Goal: Task Accomplishment & Management: Manage account settings

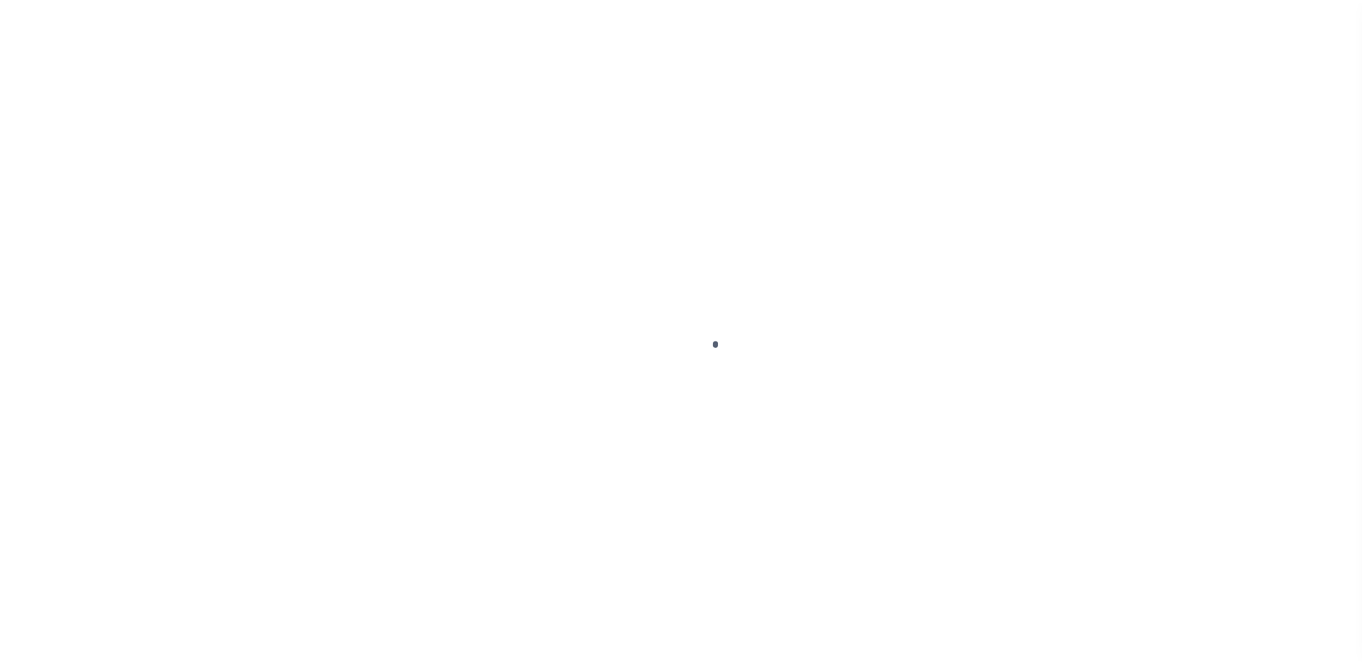
scroll to position [36, 0]
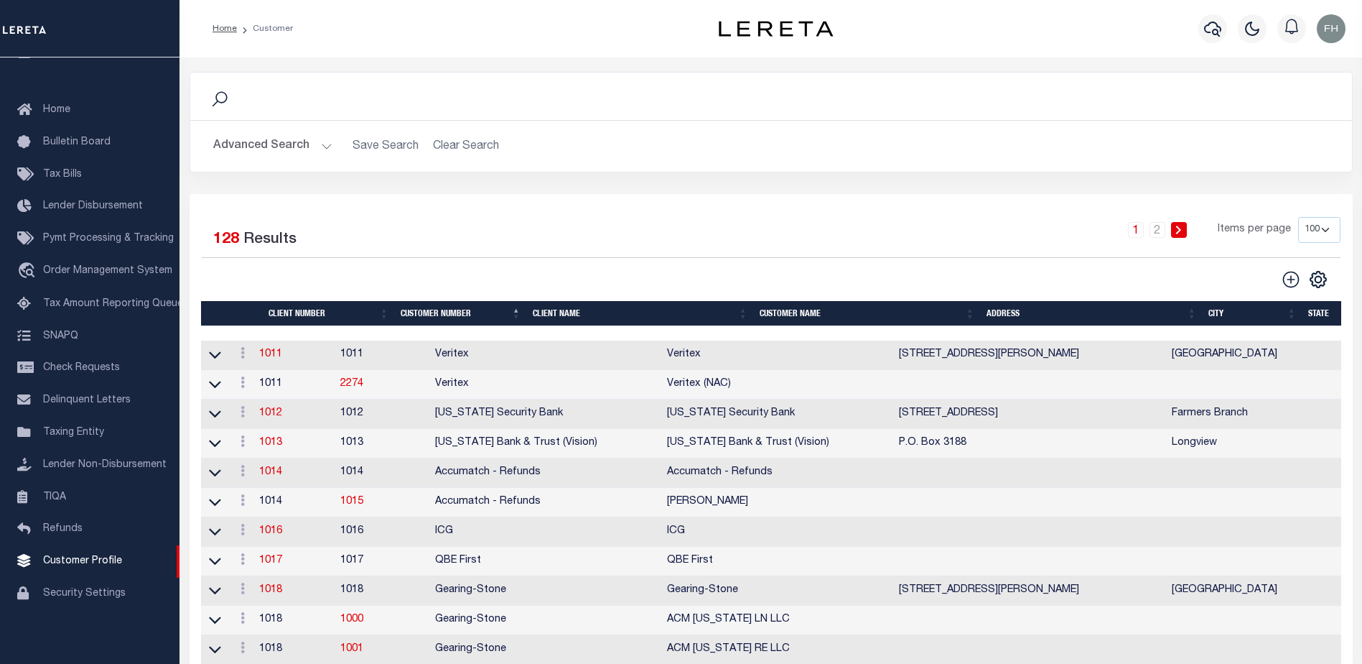
click at [557, 315] on th "Client Name" at bounding box center [640, 313] width 227 height 25
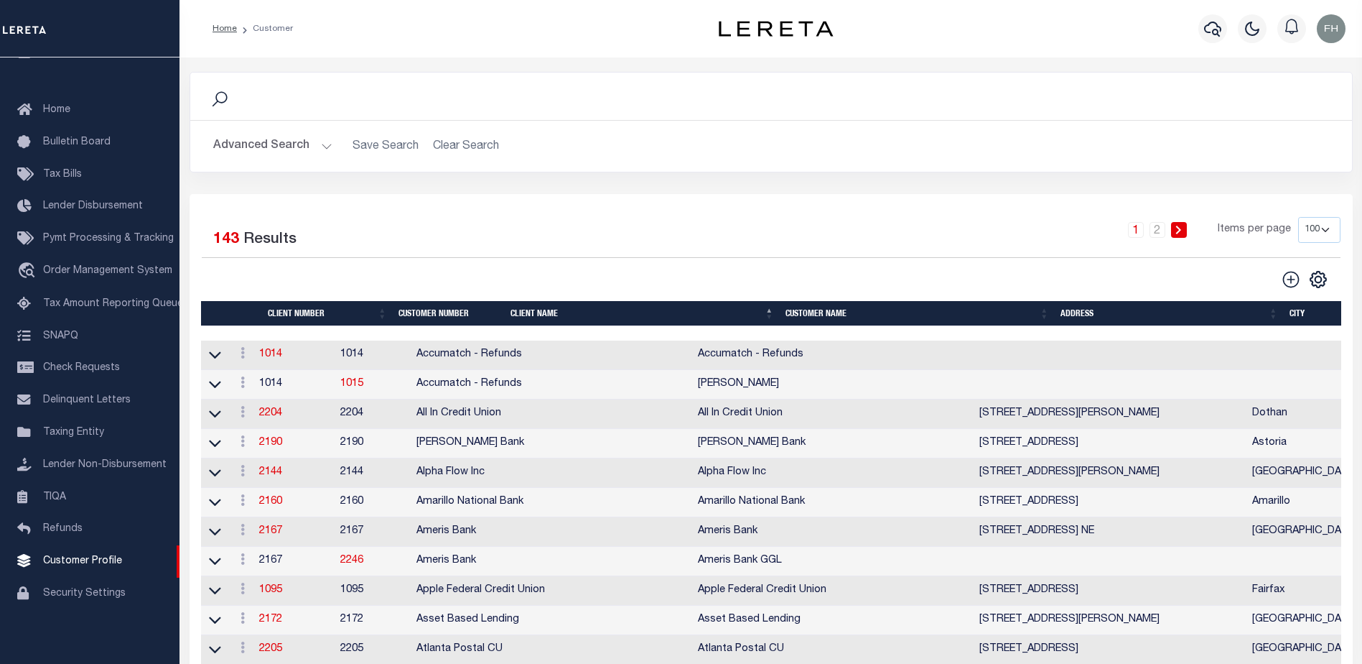
click at [1322, 230] on select "100 200 400" at bounding box center [1319, 230] width 42 height 26
select select "200"
click at [1298, 217] on select "100 200 400" at bounding box center [1319, 230] width 42 height 26
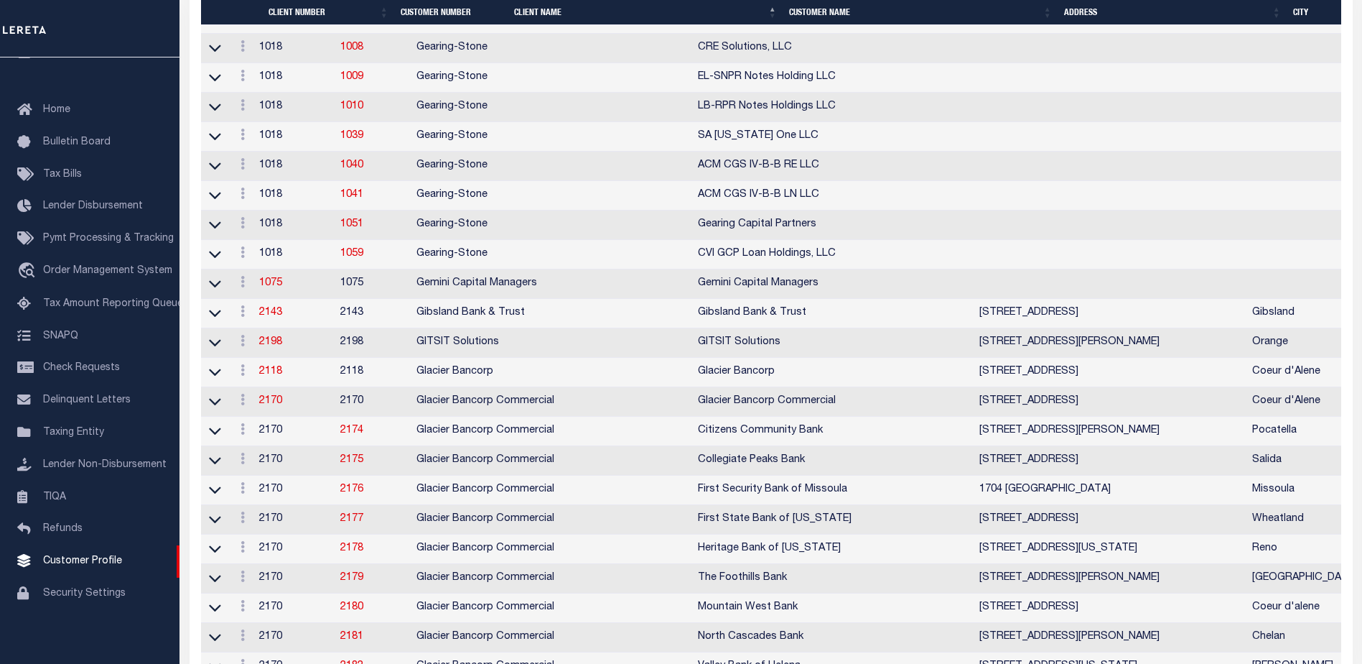
scroll to position [2839, 0]
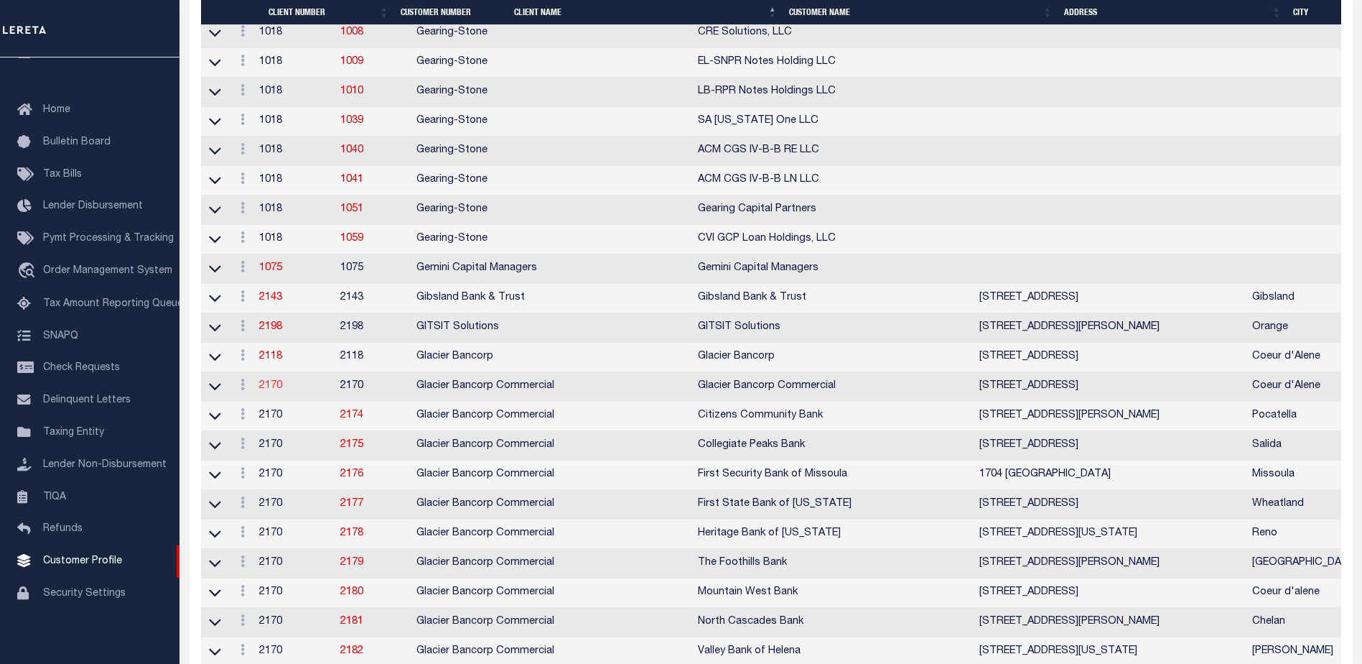
click at [282, 391] on link "2170" at bounding box center [270, 386] width 23 height 10
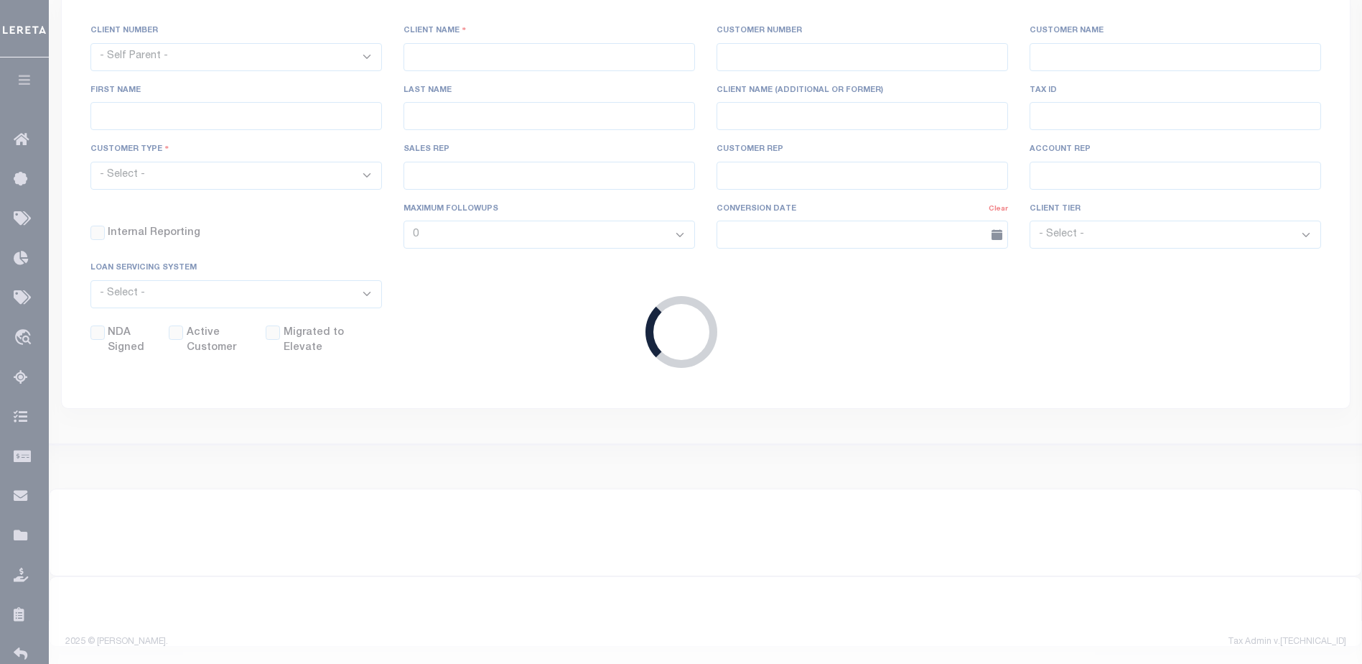
scroll to position [236, 0]
select select
type input "Glacier Bancorp Commercial"
type input "2170"
type input "Glacier Bancorp Commercial"
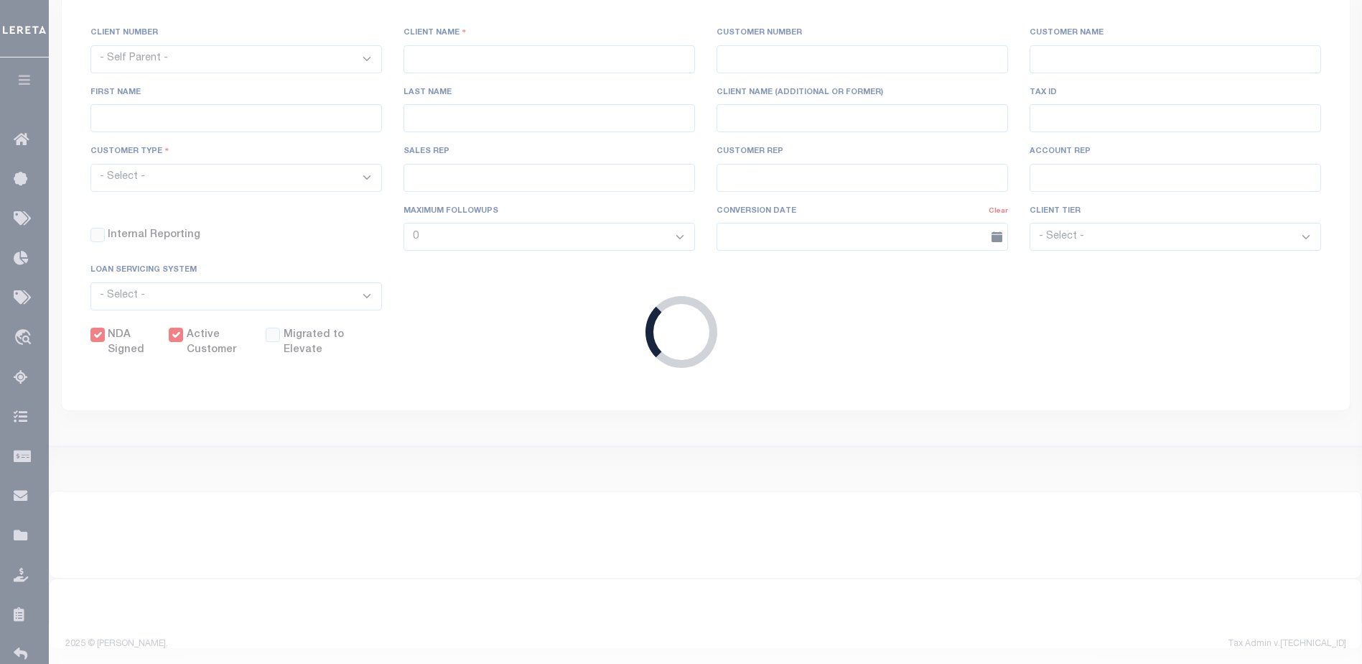
type input "[PERSON_NAME]"
select select "Commercial"
type input "[PERSON_NAME]"
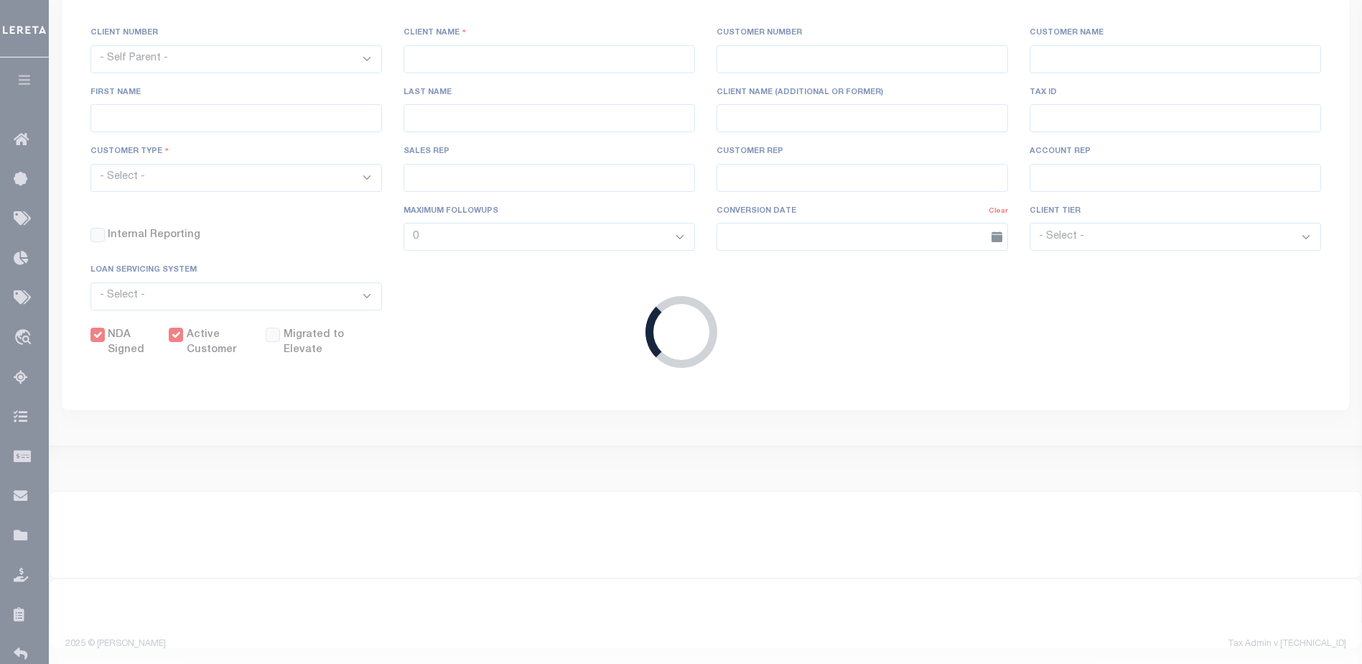
checkbox input "true"
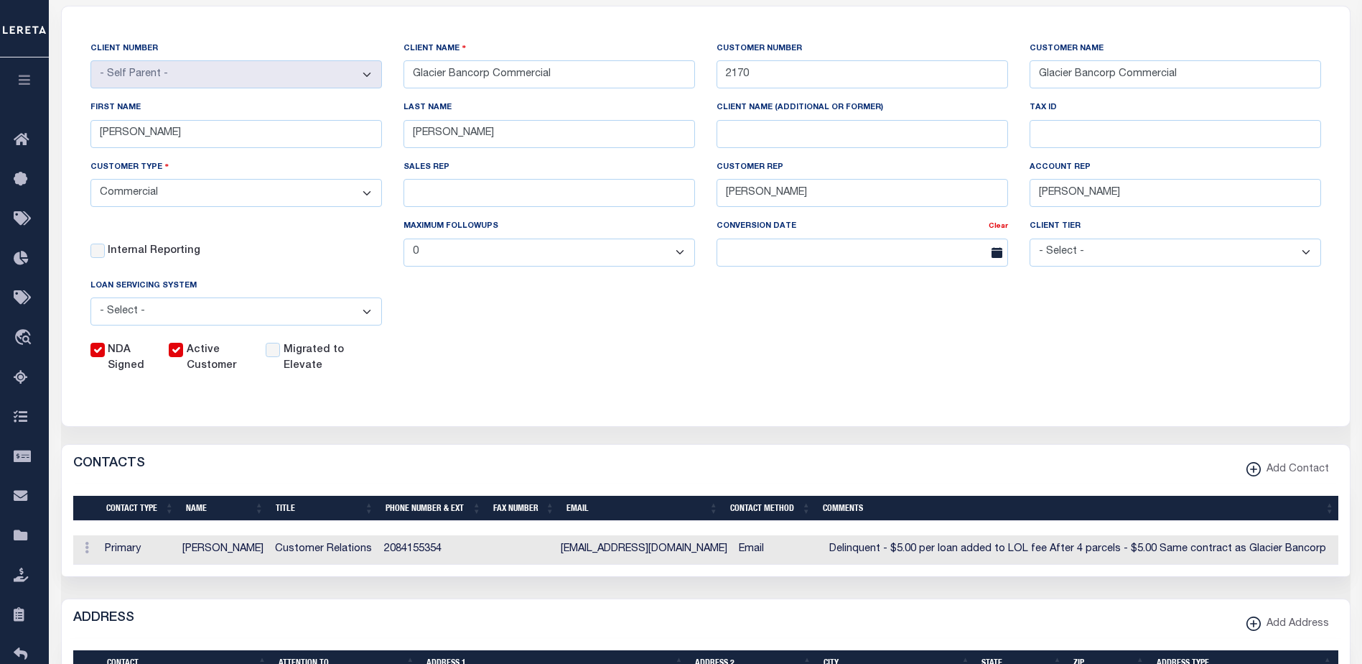
scroll to position [0, 0]
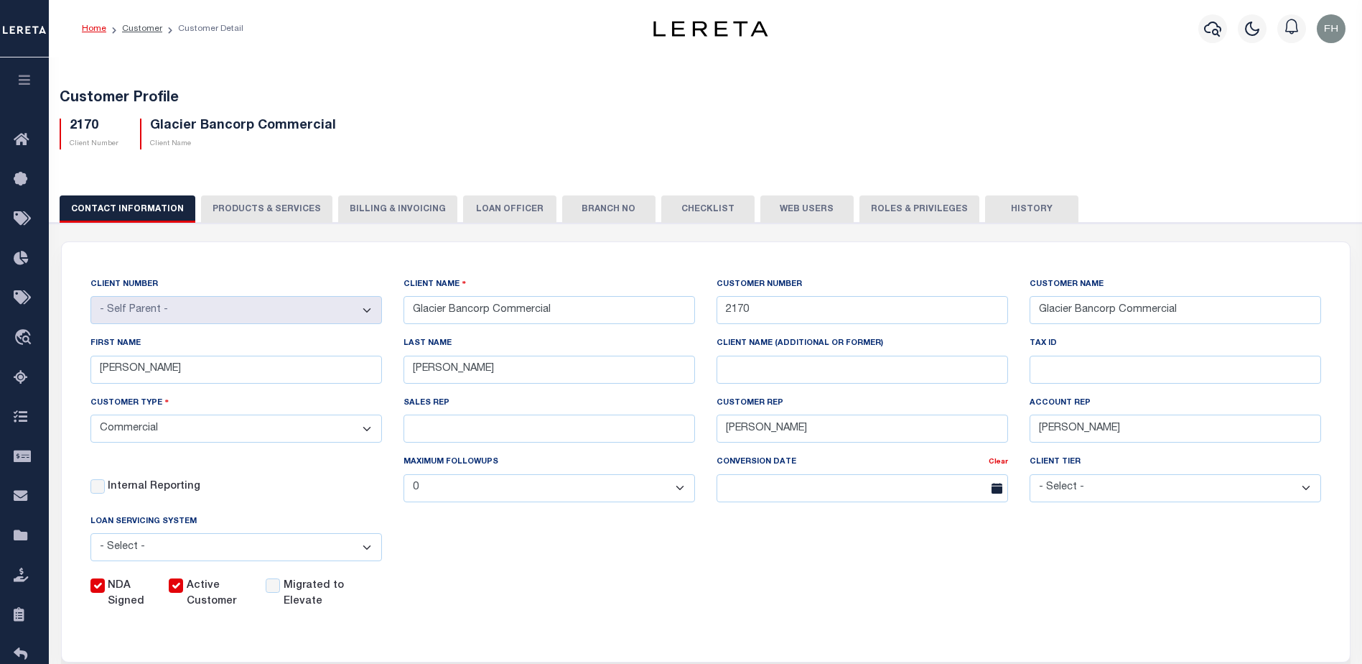
click at [801, 209] on button "Web Users" at bounding box center [806, 208] width 93 height 27
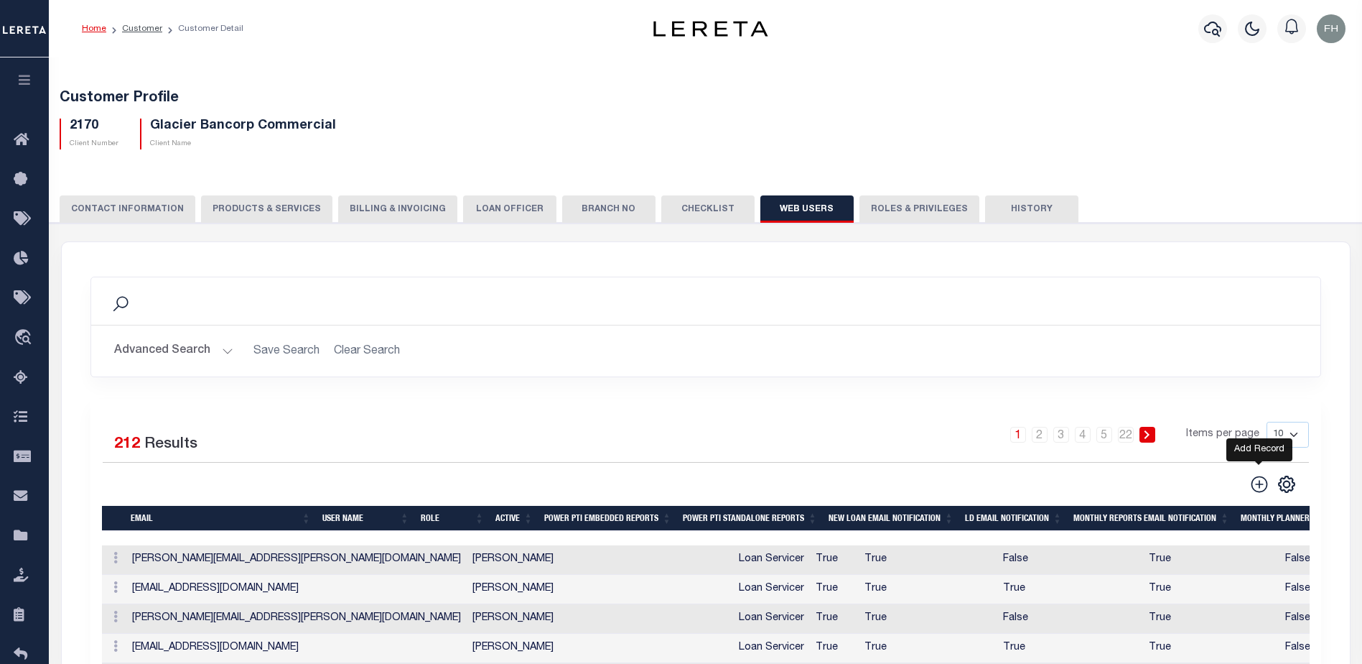
click at [1255, 481] on icon at bounding box center [1259, 484] width 19 height 19
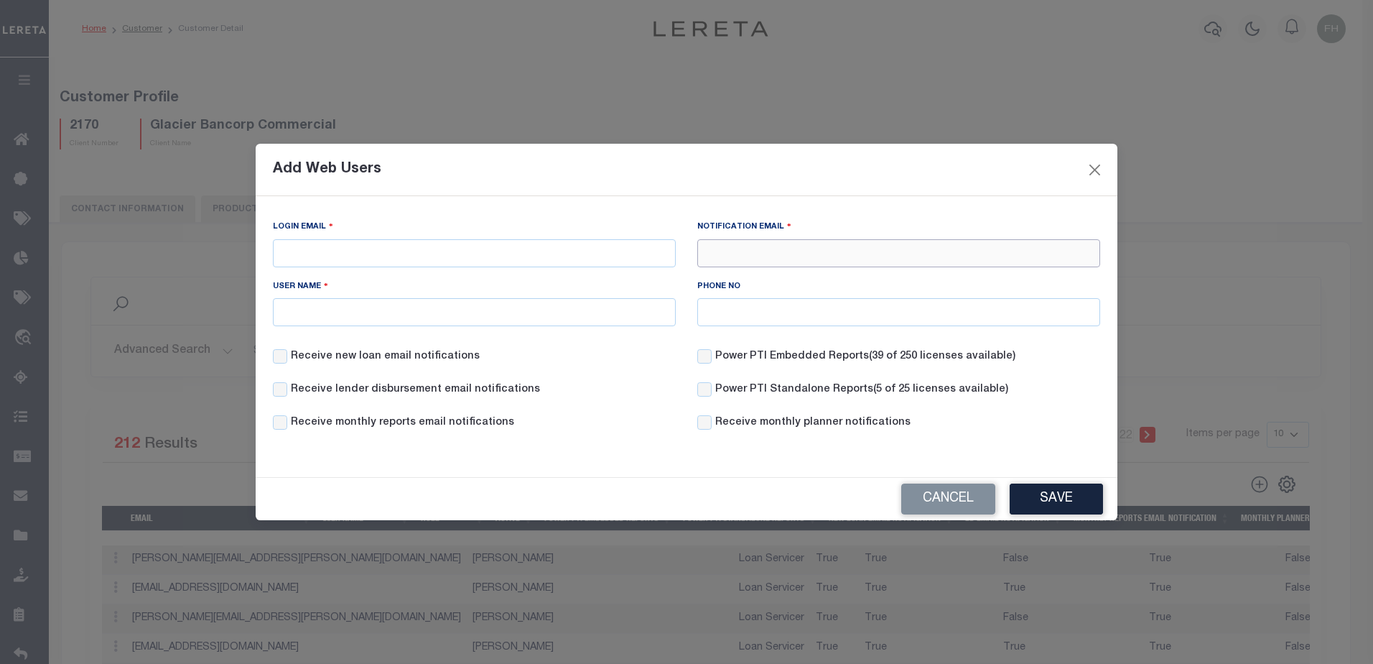
click at [898, 253] on input "Notification Email" at bounding box center [898, 253] width 403 height 28
paste input "[EMAIL_ADDRESS][DOMAIN_NAME]"
type input "[EMAIL_ADDRESS][DOMAIN_NAME]"
click at [546, 251] on input "Login Email" at bounding box center [474, 253] width 403 height 28
type input "C"
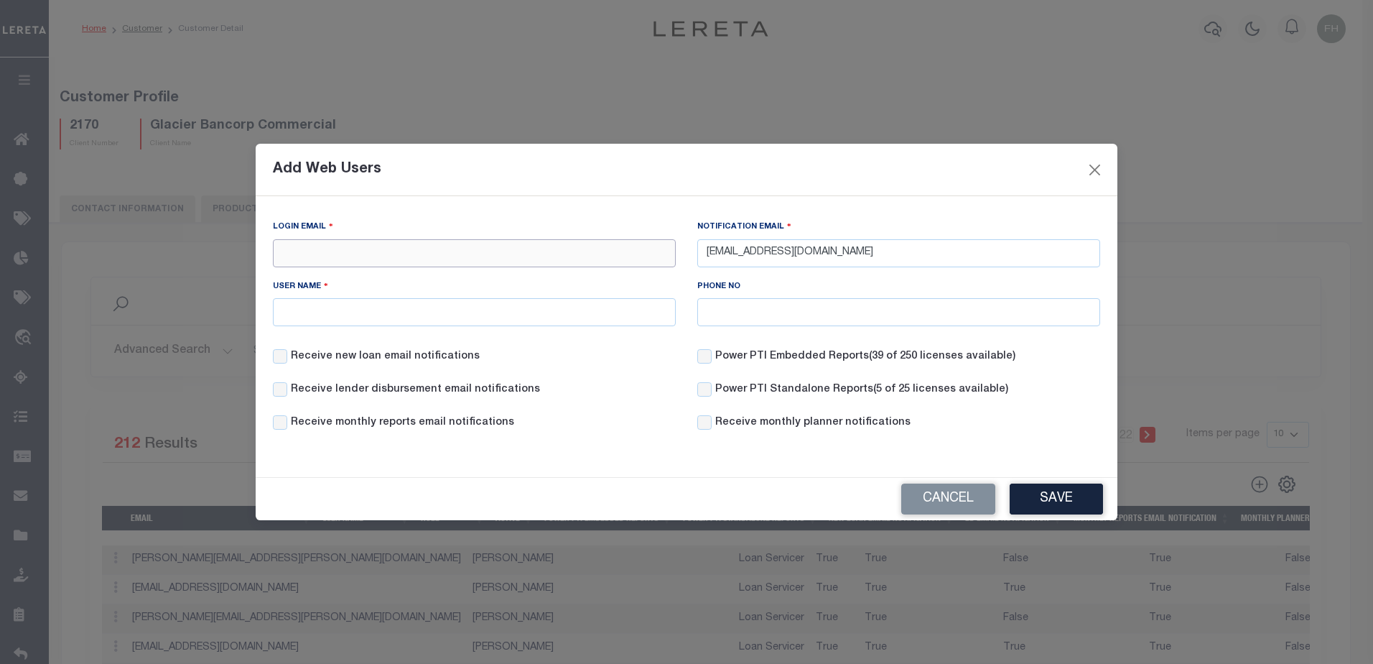
paste input "[EMAIL_ADDRESS][DOMAIN_NAME]"
type input "[EMAIL_ADDRESS][DOMAIN_NAME]"
click at [517, 317] on input "User Name" at bounding box center [474, 312] width 403 height 28
type input "[PERSON_NAME]"
click at [1051, 501] on button "Save" at bounding box center [1056, 498] width 93 height 31
